Goal: Task Accomplishment & Management: Complete application form

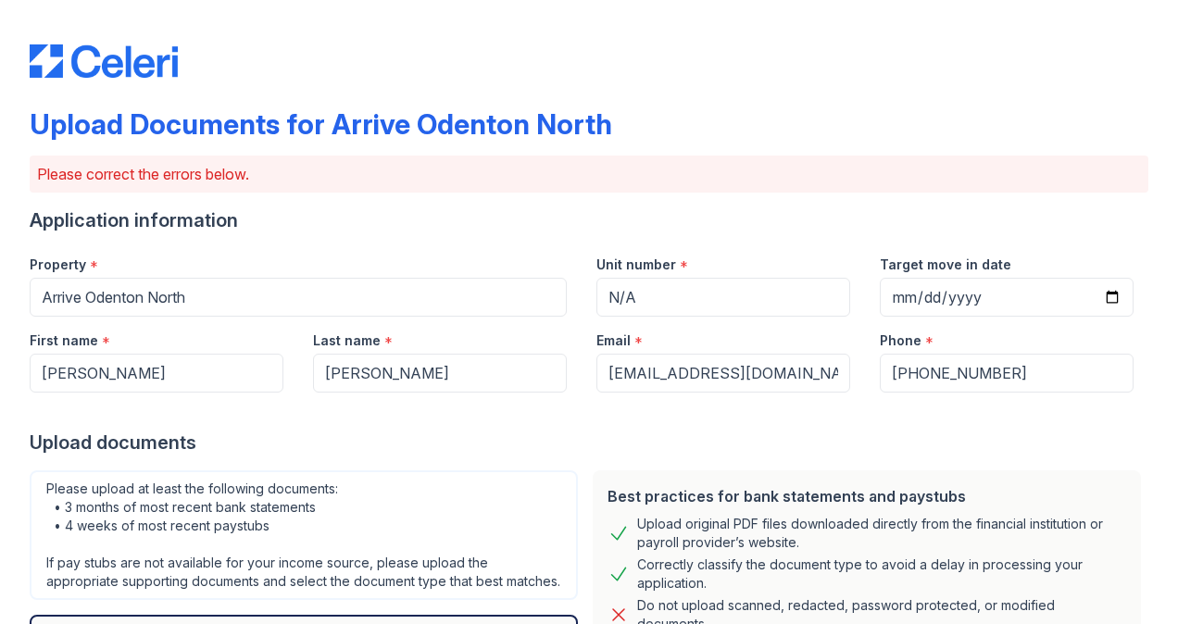
scroll to position [797, 0]
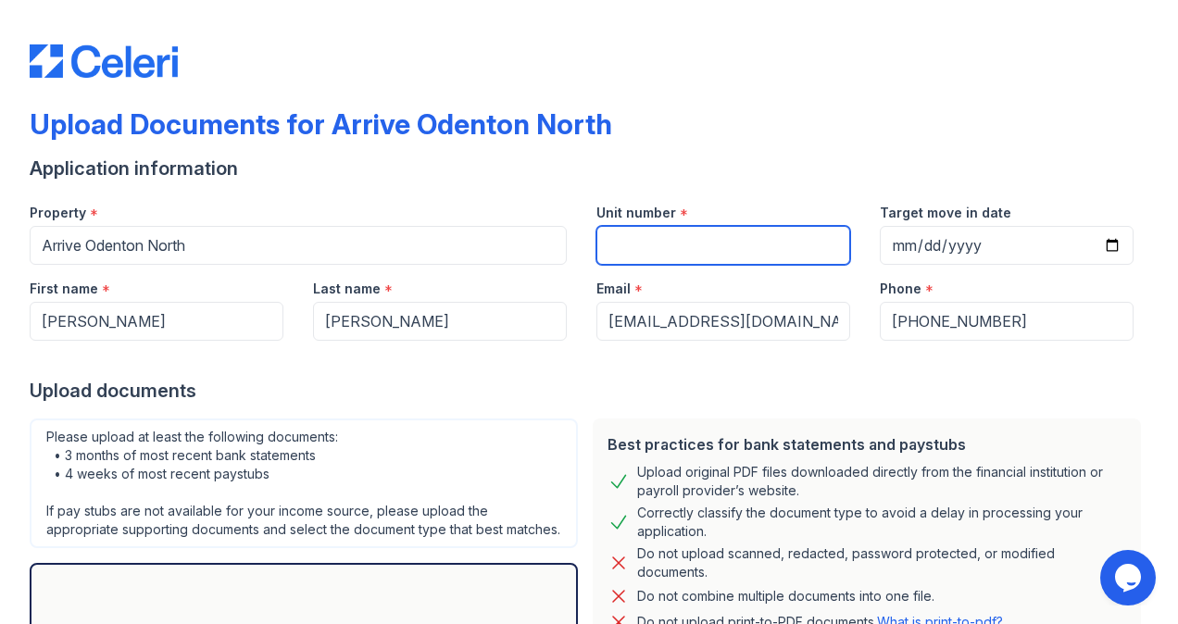
click at [696, 252] on input "Unit number" at bounding box center [723, 245] width 254 height 39
type input "N/A"
type input "2025-09-06"
click at [919, 395] on div "Upload documents" at bounding box center [589, 391] width 1118 height 26
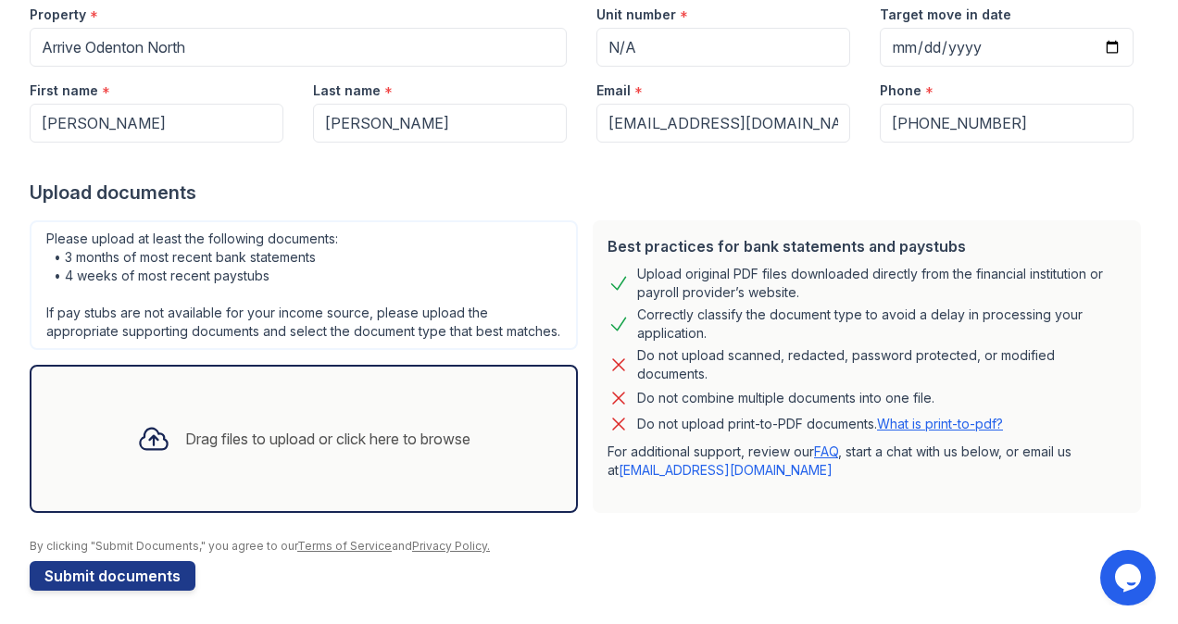
scroll to position [219, 0]
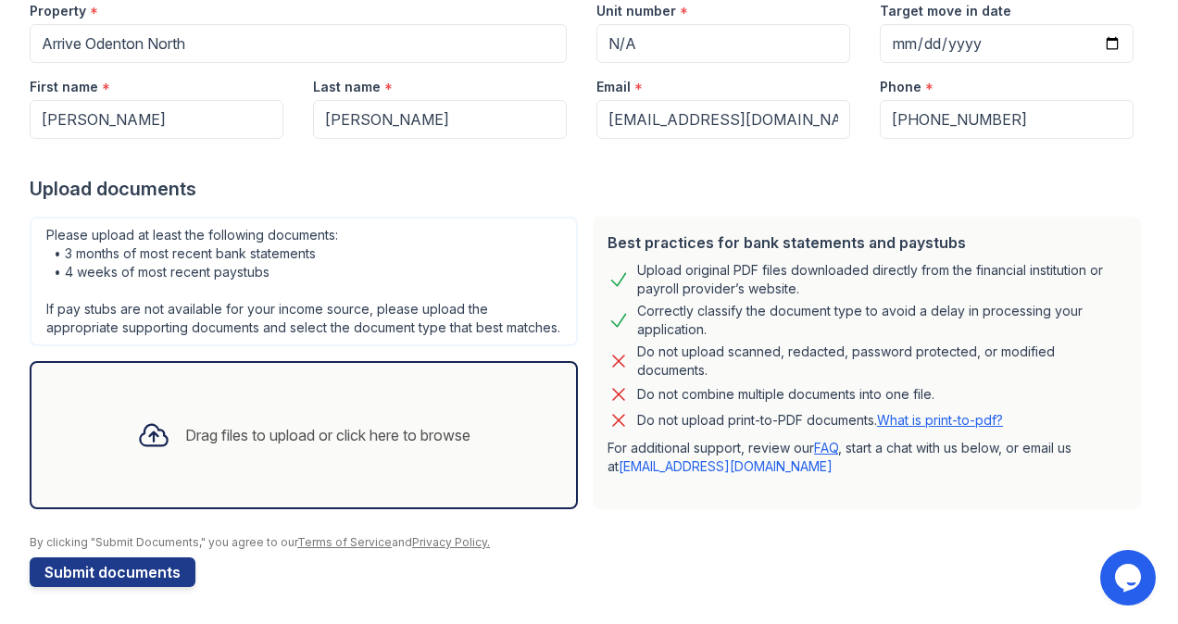
click at [383, 437] on div "Drag files to upload or click here to browse" at bounding box center [327, 435] width 285 height 22
click at [447, 398] on div "Drag files to upload or click here to browse" at bounding box center [304, 435] width 548 height 148
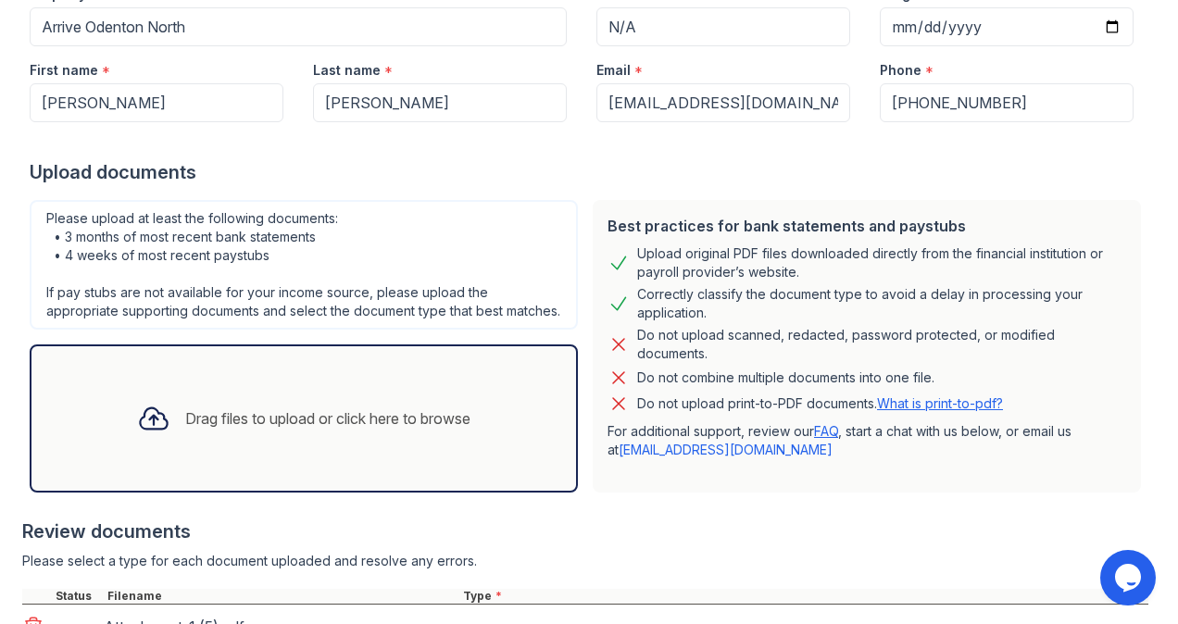
click at [392, 419] on div "Drag files to upload or click here to browse" at bounding box center [303, 418] width 363 height 63
click at [438, 398] on div "Drag files to upload or click here to browse" at bounding box center [304, 418] width 548 height 148
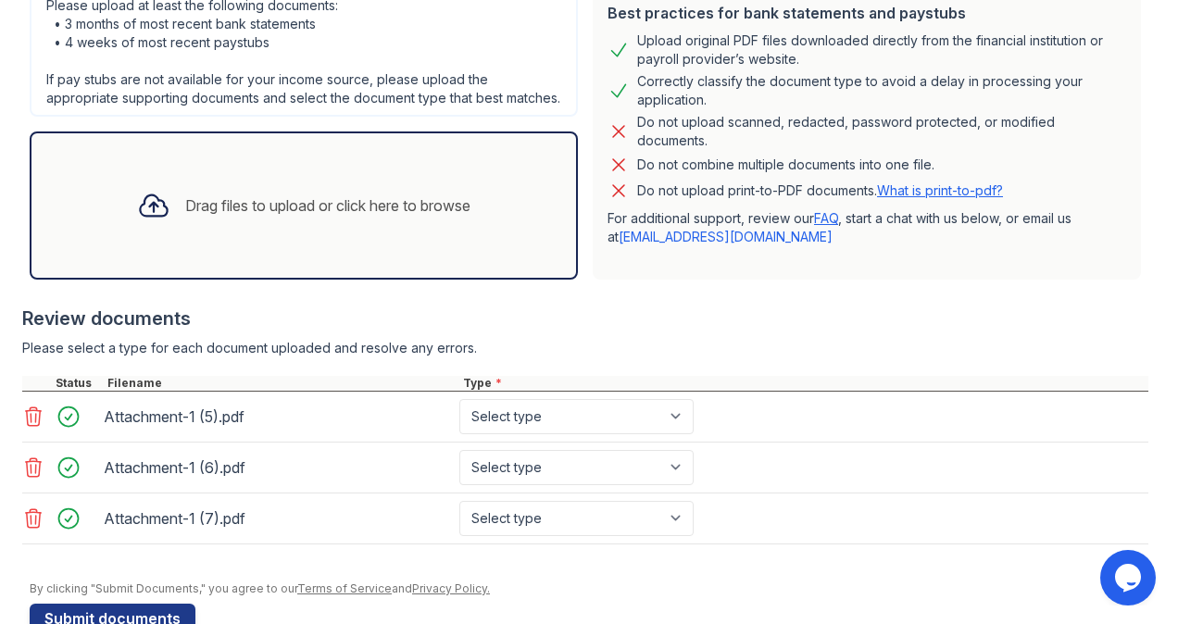
scroll to position [443, 0]
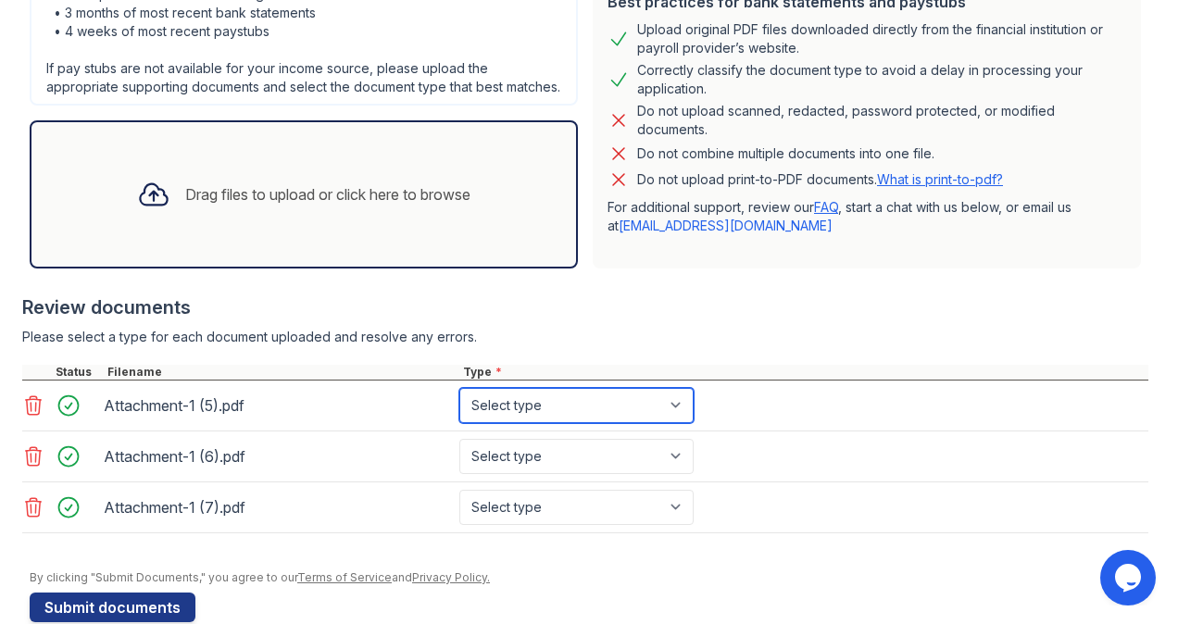
click at [661, 418] on select "Select type Paystub Bank Statement Offer Letter Tax Documents Benefit Award Let…" at bounding box center [576, 405] width 234 height 35
select select "bank_statement"
click at [459, 404] on select "Select type Paystub Bank Statement Offer Letter Tax Documents Benefit Award Let…" at bounding box center [576, 405] width 234 height 35
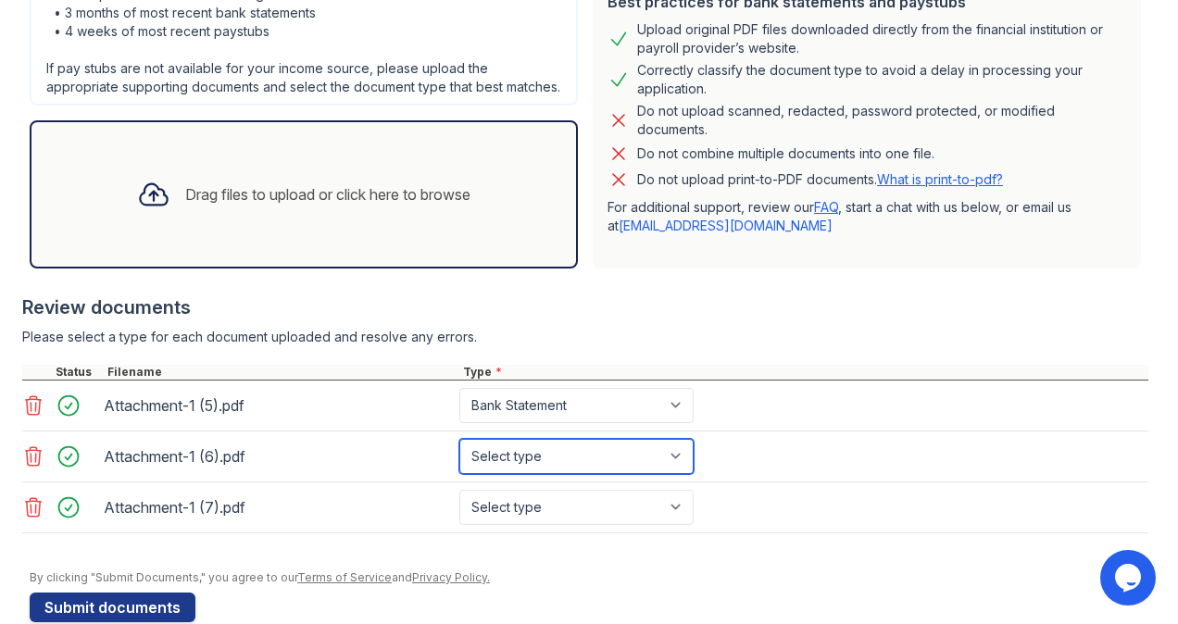
click at [606, 472] on select "Select type Paystub Bank Statement Offer Letter Tax Documents Benefit Award Let…" at bounding box center [576, 456] width 234 height 35
select select "bank_statement"
click at [459, 454] on select "Select type Paystub Bank Statement Offer Letter Tax Documents Benefit Award Let…" at bounding box center [576, 456] width 234 height 35
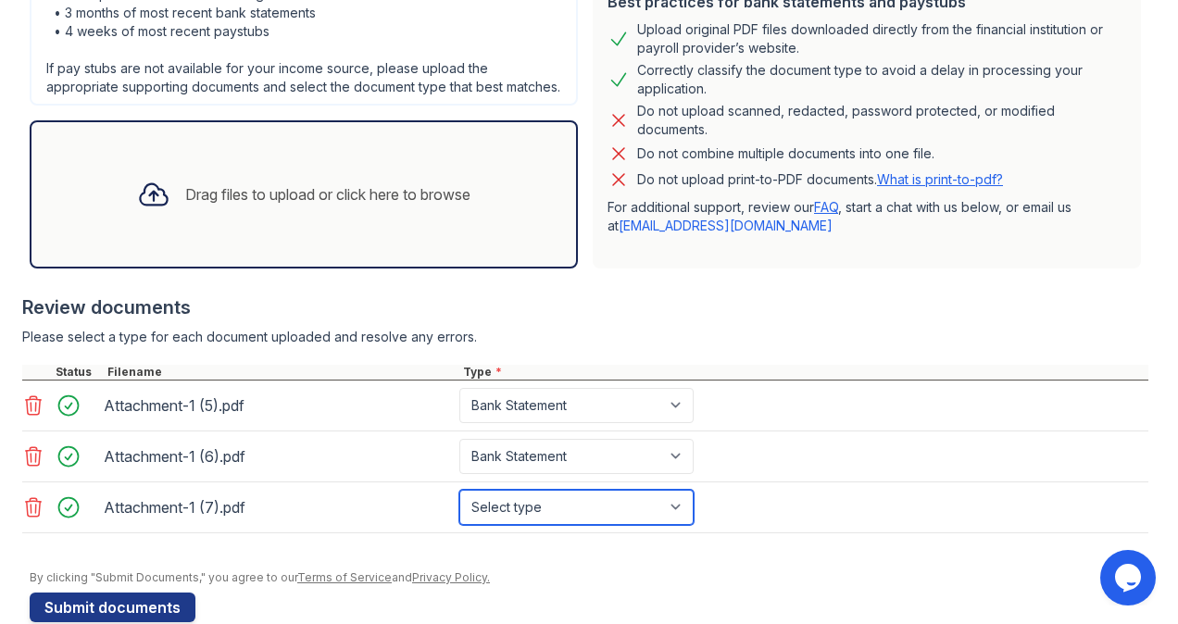
click at [558, 512] on select "Select type Paystub Bank Statement Offer Letter Tax Documents Benefit Award Let…" at bounding box center [576, 507] width 234 height 35
select select "bank_statement"
click at [459, 504] on select "Select type Paystub Bank Statement Offer Letter Tax Documents Benefit Award Let…" at bounding box center [576, 507] width 234 height 35
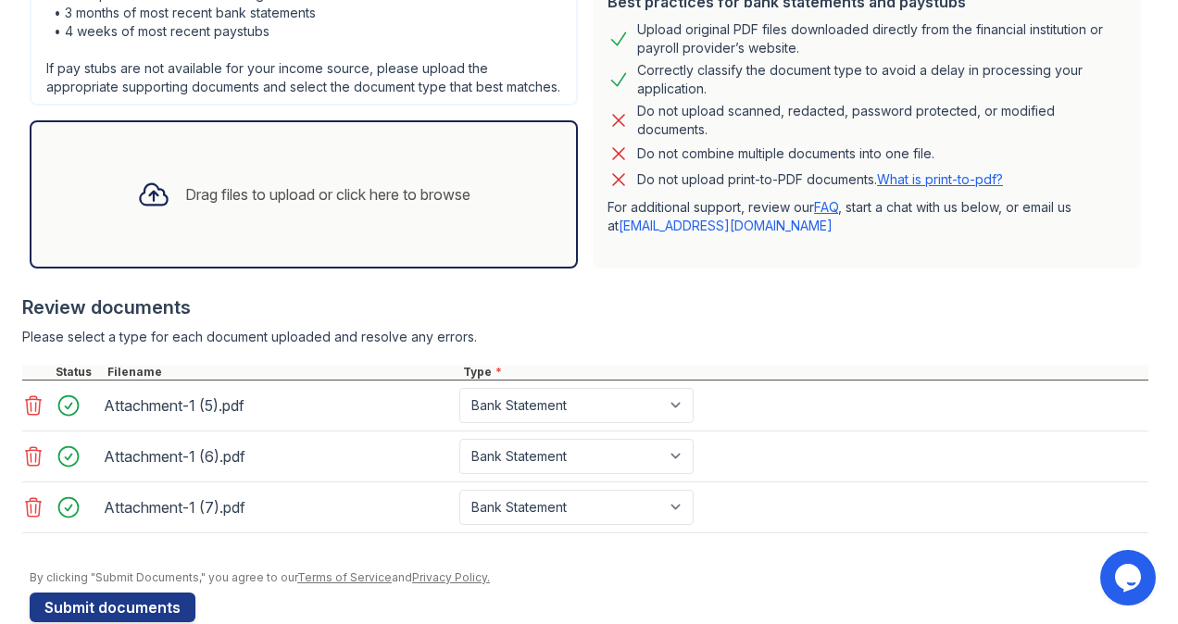
click at [651, 346] on div "Please select a type for each document uploaded and resolve any errors." at bounding box center [585, 337] width 1126 height 19
click at [476, 253] on div "Drag files to upload or click here to browse" at bounding box center [304, 194] width 548 height 148
click at [369, 226] on div "Drag files to upload or click here to browse" at bounding box center [303, 194] width 363 height 63
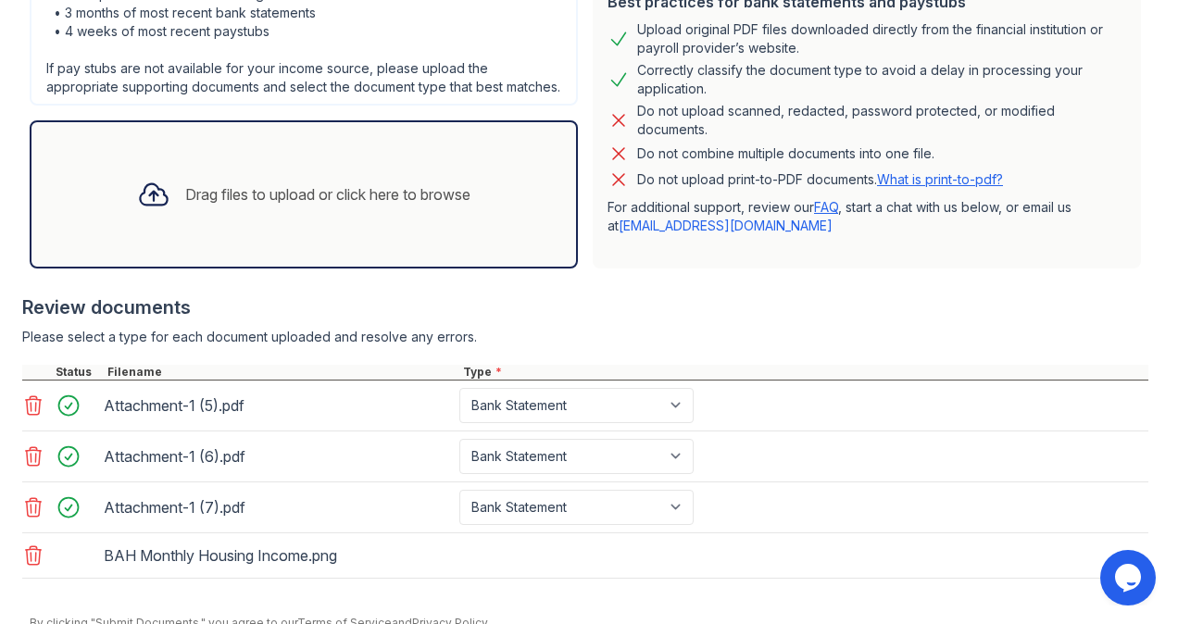
click at [385, 249] on div "Drag files to upload or click here to browse" at bounding box center [304, 194] width 548 height 148
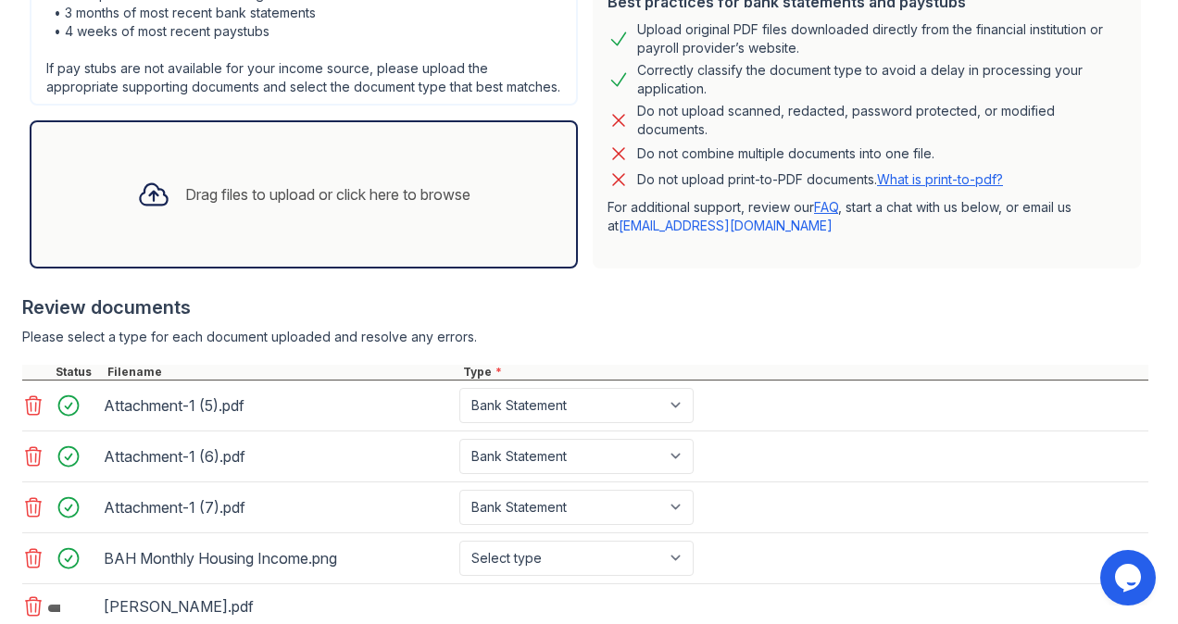
click at [915, 346] on div "Please select a type for each document uploaded and resolve any errors." at bounding box center [585, 337] width 1126 height 19
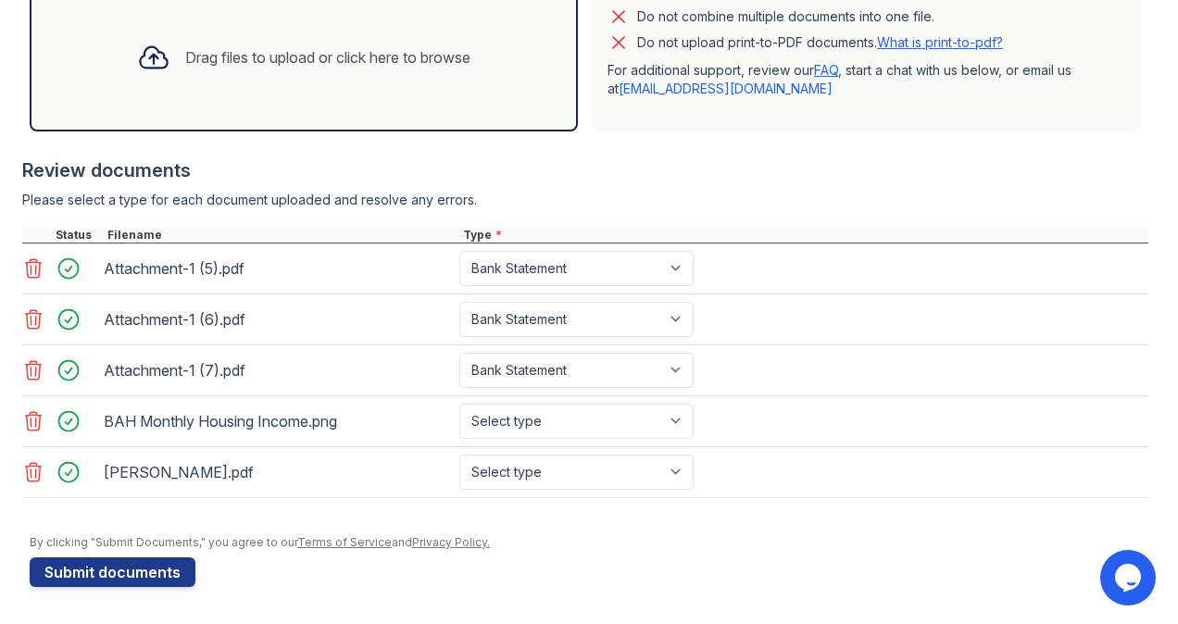
scroll to position [592, 0]
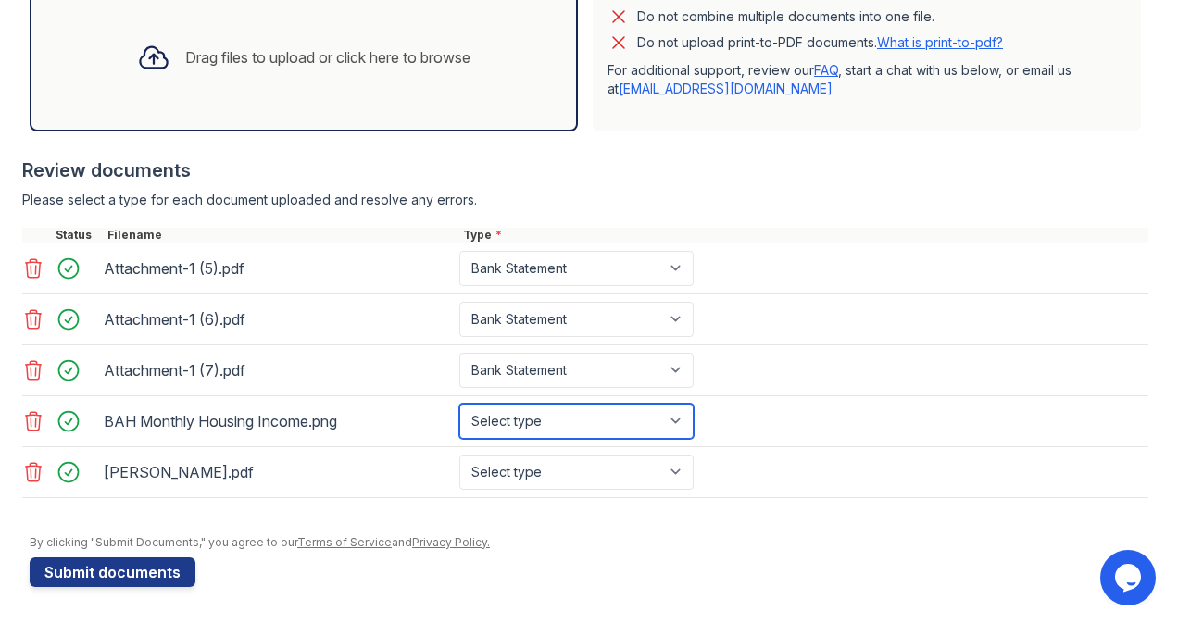
click at [684, 438] on select "Select type Paystub Bank Statement Offer Letter Tax Documents Benefit Award Let…" at bounding box center [576, 421] width 234 height 35
select select "other"
click at [459, 405] on select "Select type Paystub Bank Statement Offer Letter Tax Documents Benefit Award Let…" at bounding box center [576, 421] width 234 height 35
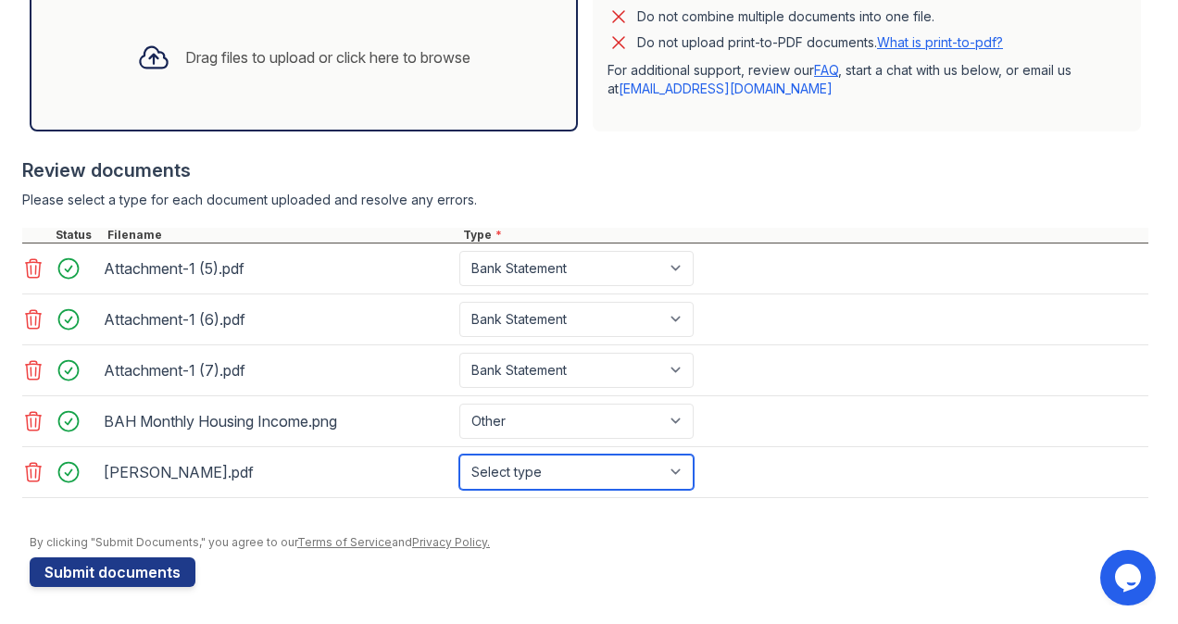
click at [578, 466] on select "Select type Paystub Bank Statement Offer Letter Tax Documents Benefit Award Let…" at bounding box center [576, 472] width 234 height 35
select select "paystub"
click at [459, 455] on select "Select type Paystub Bank Statement Offer Letter Tax Documents Benefit Award Let…" at bounding box center [576, 472] width 234 height 35
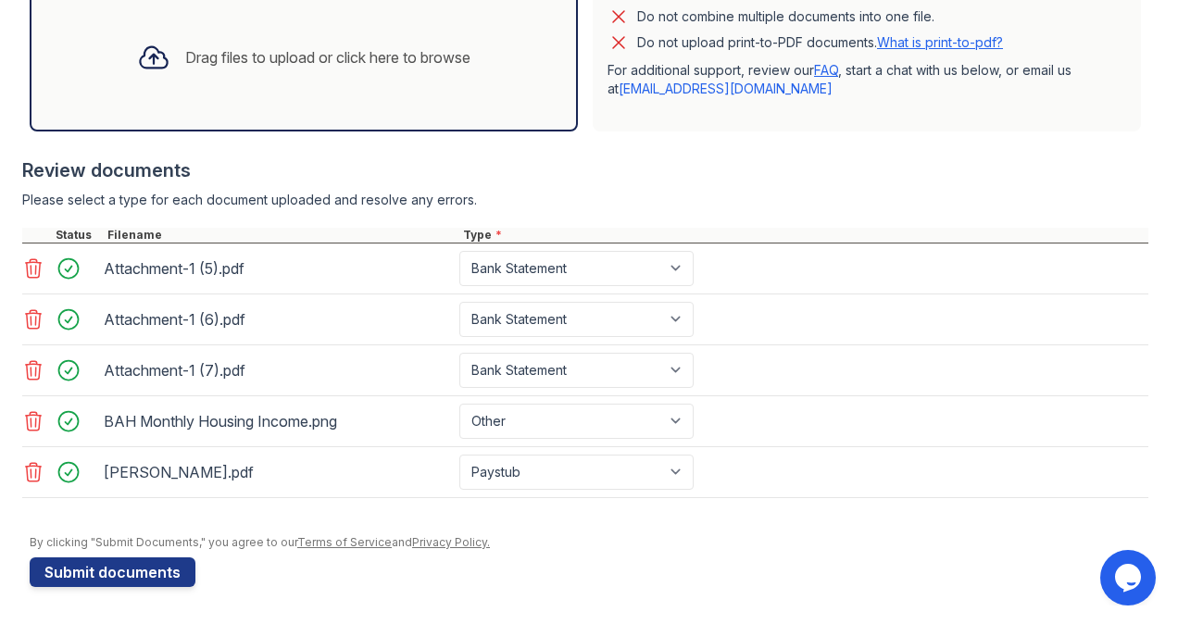
click at [735, 510] on div at bounding box center [585, 507] width 1126 height 19
click at [170, 583] on button "Submit documents" at bounding box center [113, 572] width 166 height 30
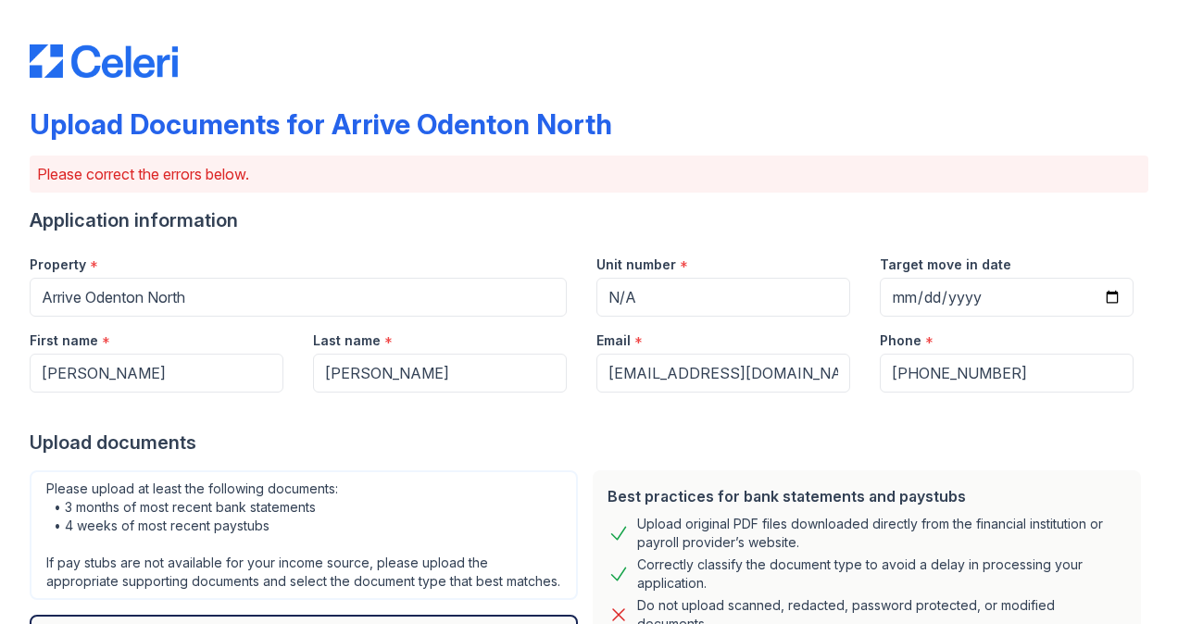
click at [369, 422] on div at bounding box center [589, 411] width 1118 height 37
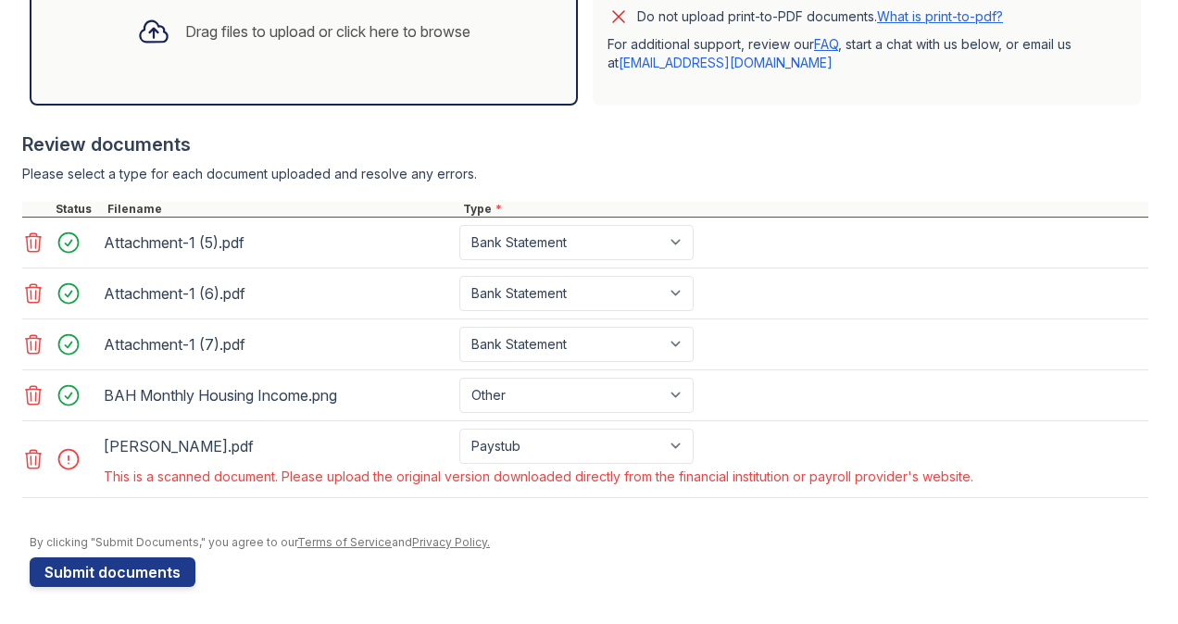
scroll to position [669, 0]
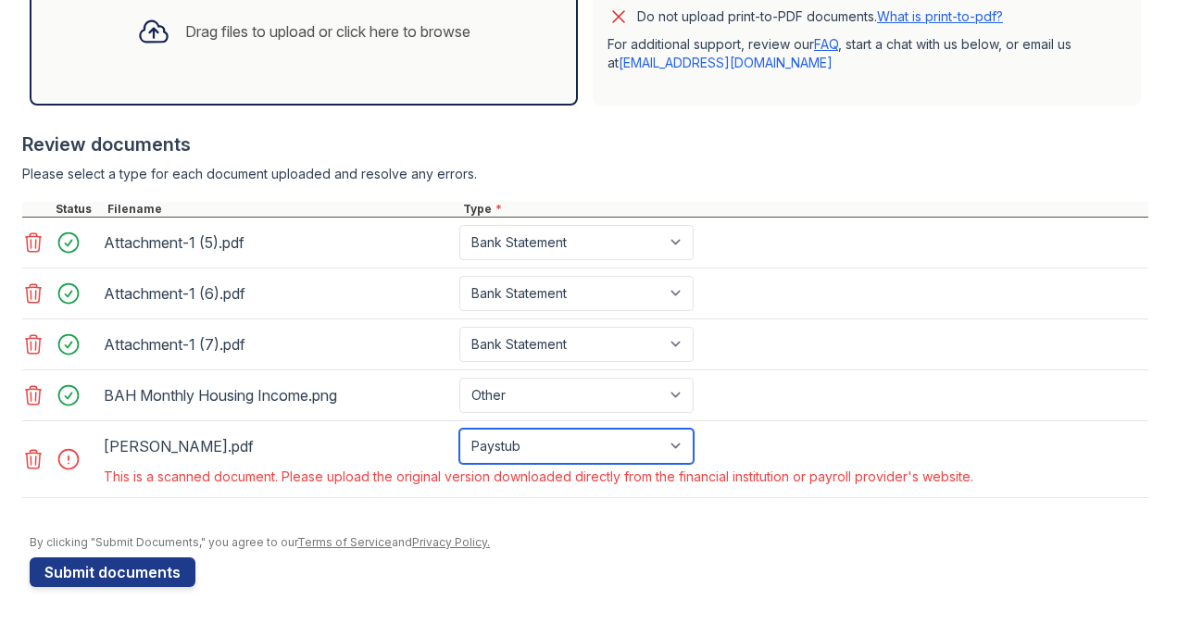
click at [585, 446] on select "Paystub Bank Statement Offer Letter Tax Documents Benefit Award Letter Investme…" at bounding box center [576, 446] width 234 height 35
click at [581, 450] on select "Paystub Bank Statement Offer Letter Tax Documents Benefit Award Letter Investme…" at bounding box center [576, 446] width 234 height 35
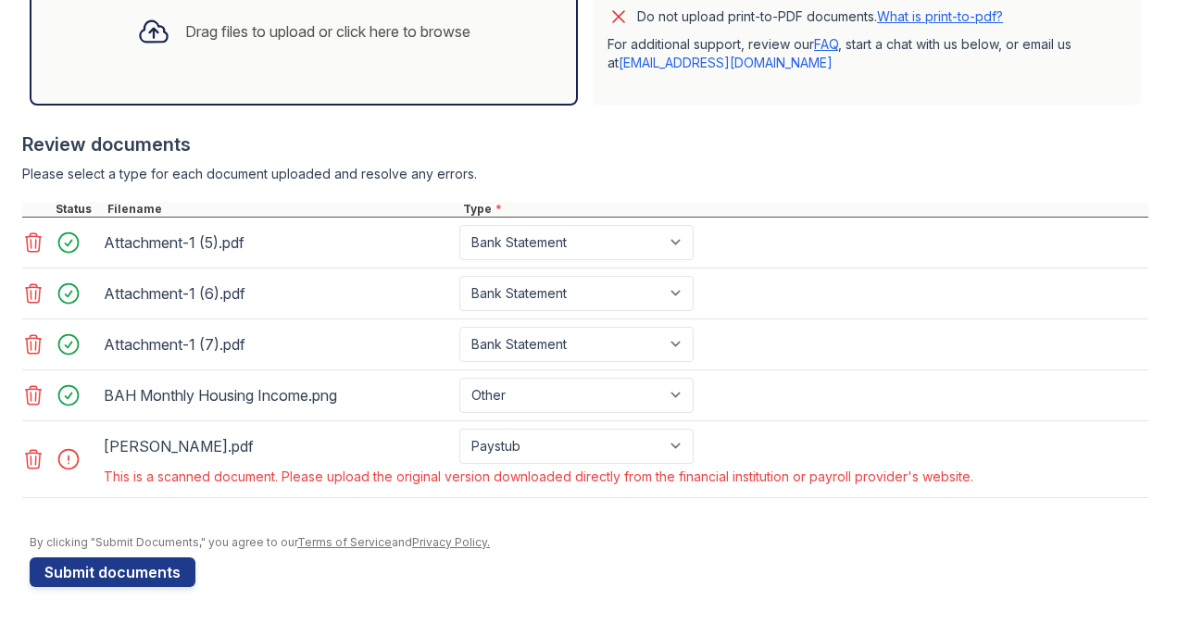
click at [26, 465] on icon at bounding box center [33, 459] width 22 height 22
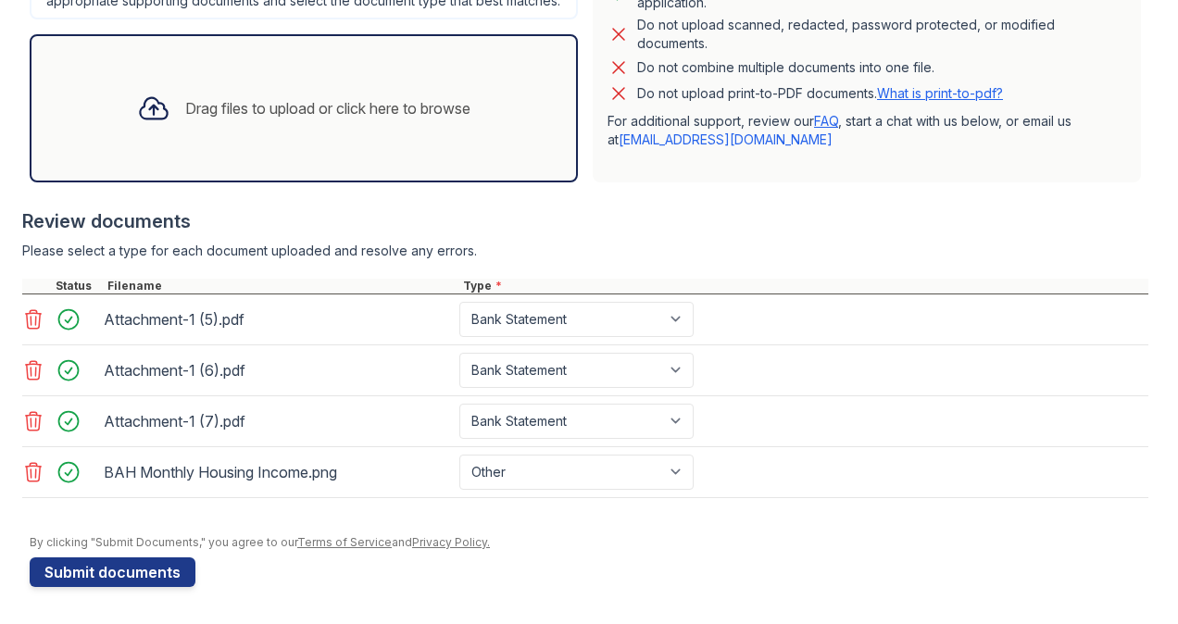
scroll to position [594, 0]
click at [246, 112] on div "Drag files to upload or click here to browse" at bounding box center [327, 108] width 285 height 22
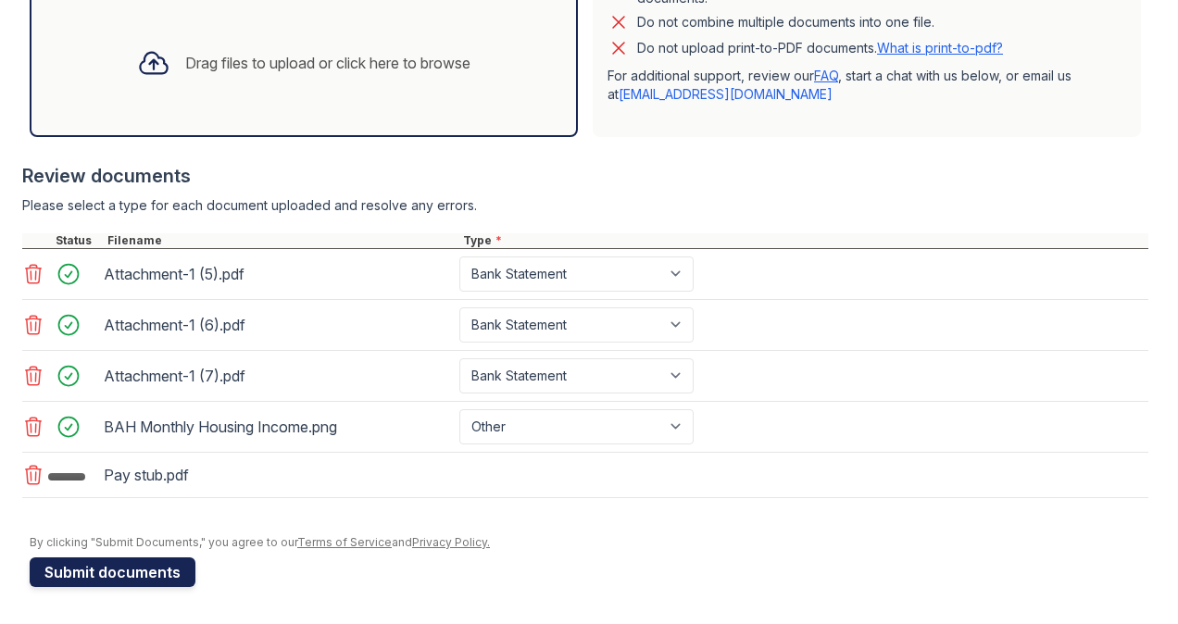
scroll to position [644, 0]
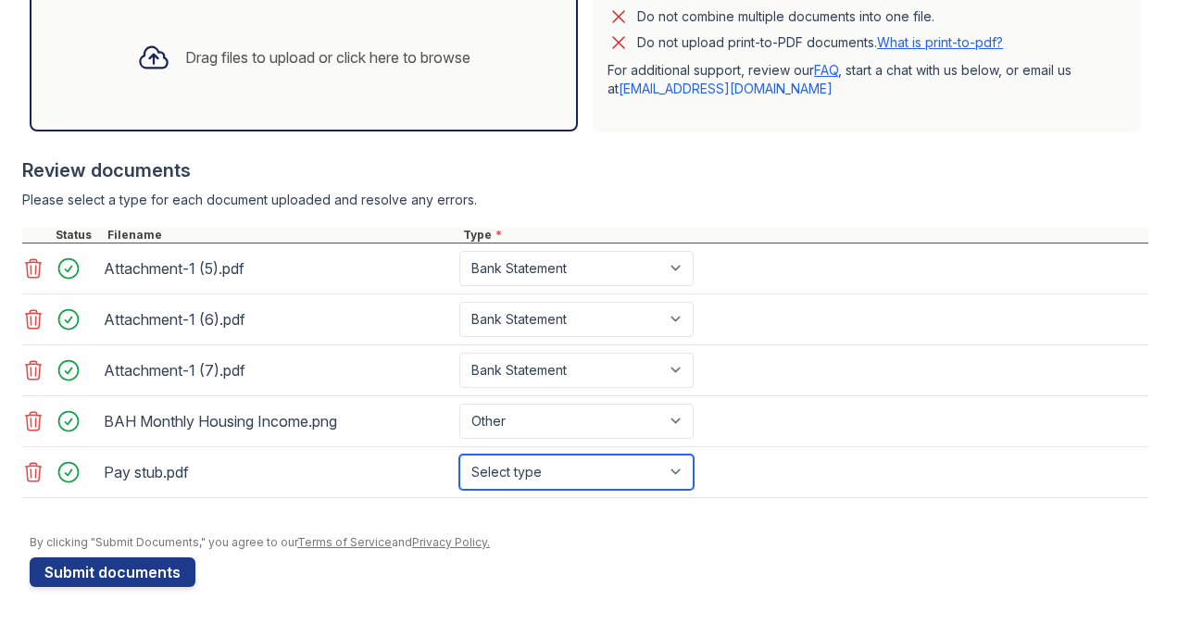
click at [516, 483] on select "Select type Paystub Bank Statement Offer Letter Tax Documents Benefit Award Let…" at bounding box center [576, 472] width 234 height 35
select select "paystub"
click at [459, 455] on select "Select type Paystub Bank Statement Offer Letter Tax Documents Benefit Award Let…" at bounding box center [576, 472] width 234 height 35
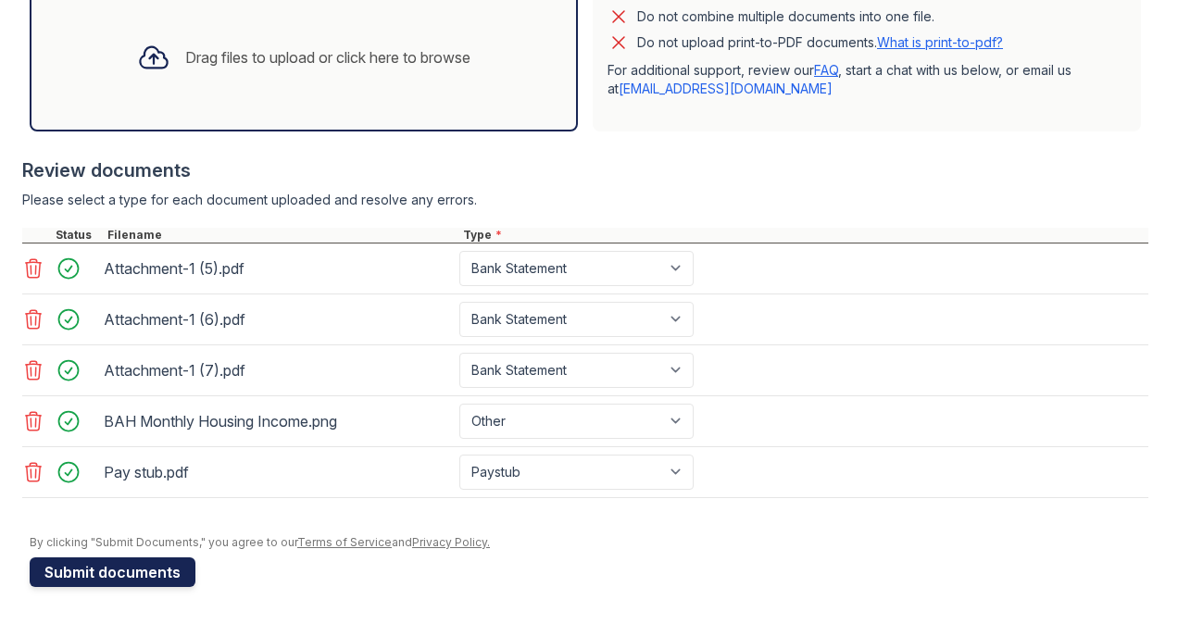
click at [146, 565] on button "Submit documents" at bounding box center [113, 572] width 166 height 30
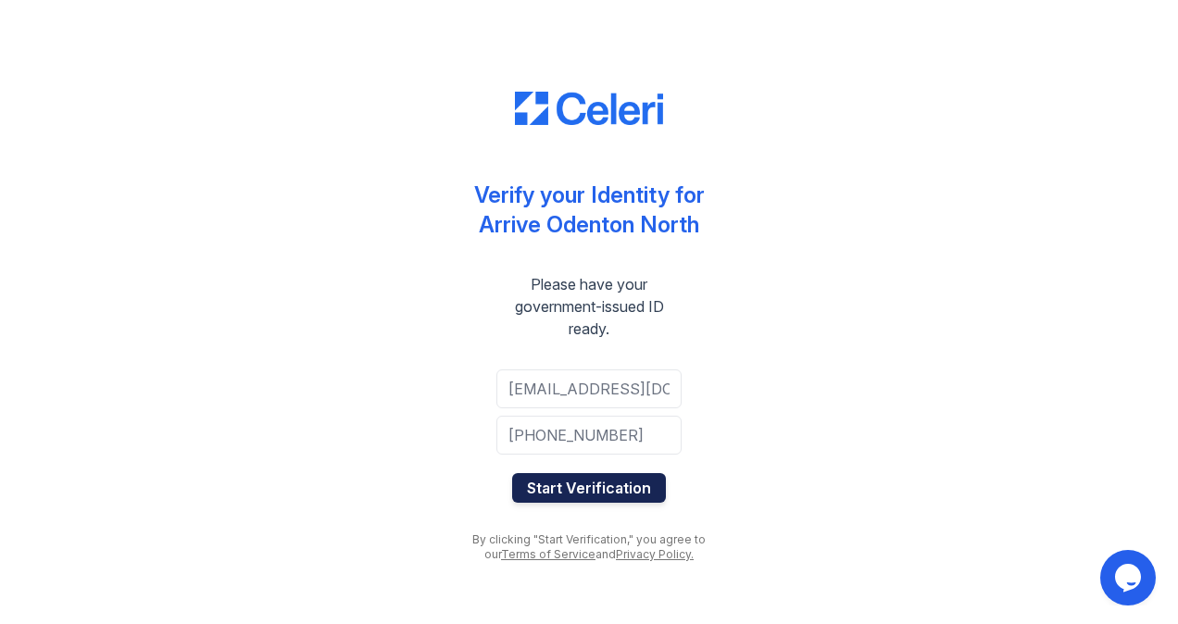
click at [580, 492] on button "Start Verification" at bounding box center [589, 488] width 154 height 30
